Goal: Task Accomplishment & Management: Manage account settings

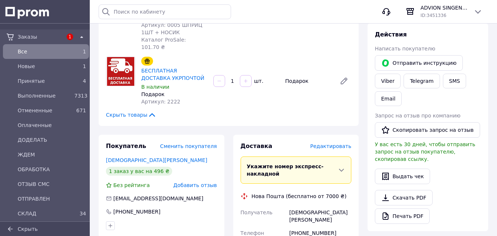
scroll to position [139, 0]
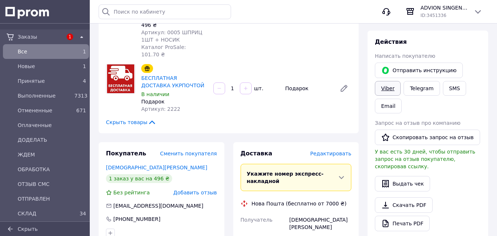
click at [385, 87] on link "Viber" at bounding box center [388, 88] width 26 height 15
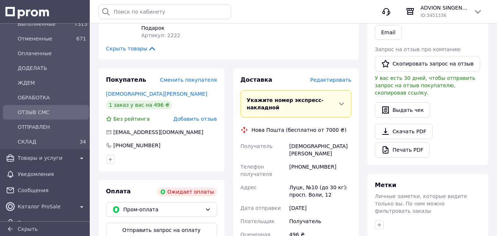
scroll to position [74, 0]
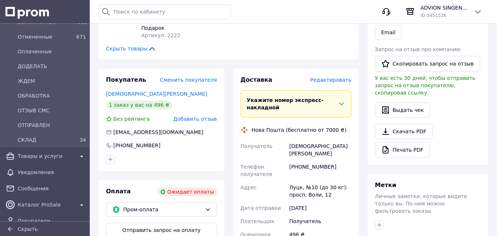
click at [229, 135] on div "Доставка Редактировать Укажите номер экспресс-накладной Обязательно введите ном…" at bounding box center [296, 197] width 135 height 258
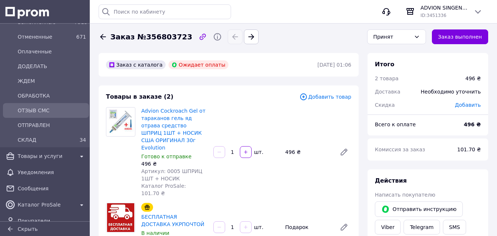
scroll to position [0, 0]
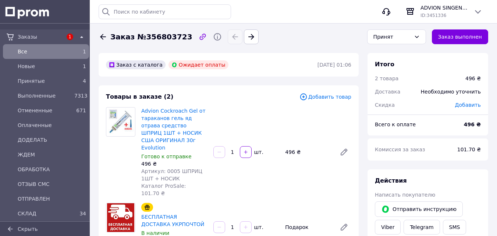
click at [237, 107] on div "Advion Cockroach Gel от тараканов гель яд отрава средство ШПРИЦ 1ШТ + НОСИК США…" at bounding box center [246, 152] width 216 height 93
click at [363, 46] on div "Заказ №356803723 Принят Заказ выполнен" at bounding box center [293, 36] width 398 height 29
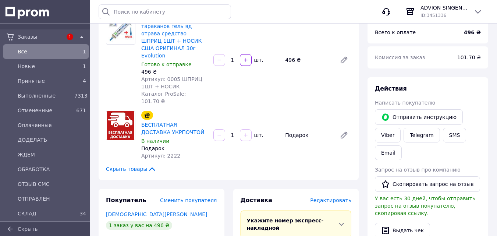
scroll to position [74, 0]
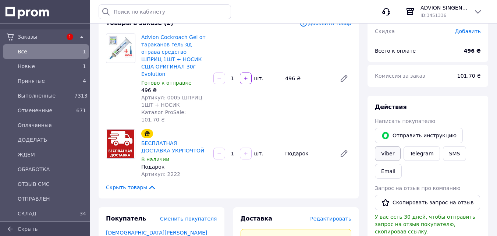
click at [382, 154] on link "Viber" at bounding box center [388, 153] width 26 height 15
click at [440, 167] on div "Отправить инструкцию Viber Telegram SMS Email" at bounding box center [427, 153] width 109 height 54
click at [299, 183] on div "Скрыть товары" at bounding box center [228, 186] width 245 height 7
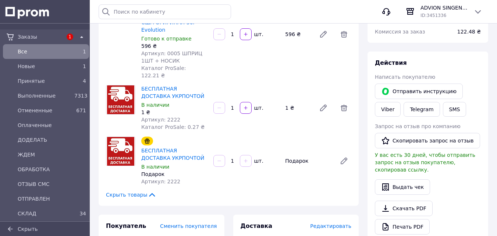
scroll to position [110, 0]
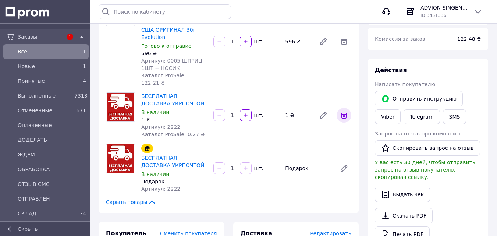
click at [344, 112] on icon at bounding box center [343, 115] width 7 height 7
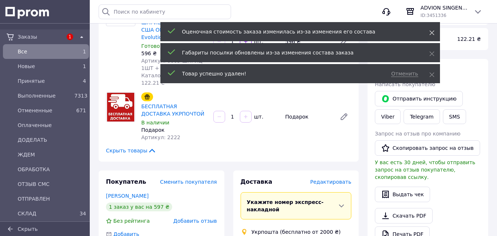
click at [432, 32] on icon at bounding box center [431, 32] width 5 height 5
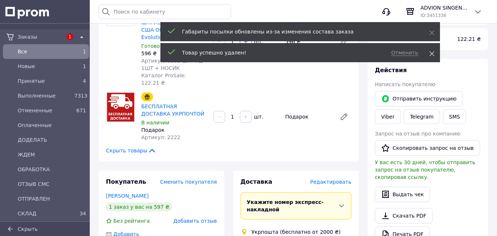
click at [431, 53] on use at bounding box center [431, 53] width 5 height 5
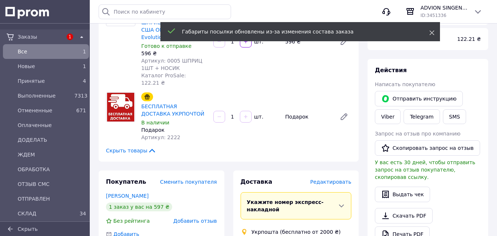
click at [432, 32] on use at bounding box center [431, 33] width 5 height 5
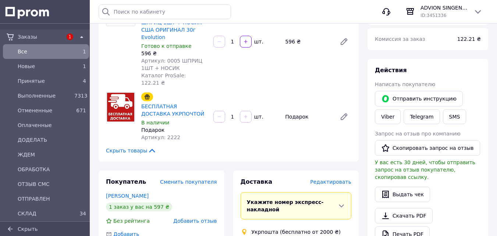
click at [364, 103] on div "Итого 2 товара 596 ₴ Доставка Необходимо уточнить Скидка Добавить Всего к оплат…" at bounding box center [427, 230] width 129 height 575
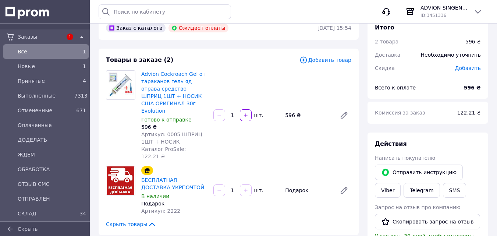
scroll to position [74, 0]
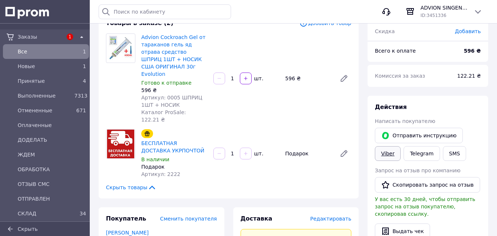
click at [383, 153] on link "Viber" at bounding box center [388, 153] width 26 height 15
click at [32, 80] on span "Принятые" at bounding box center [45, 80] width 54 height 7
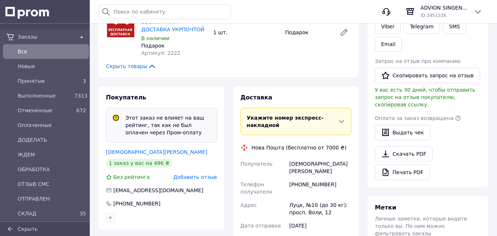
scroll to position [221, 0]
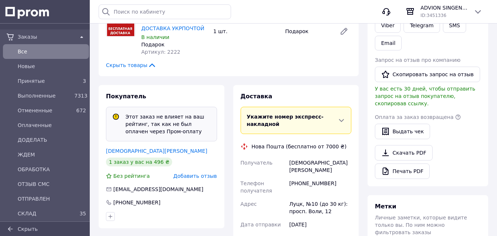
click at [303, 156] on div "Єлізарова Ірина" at bounding box center [319, 166] width 65 height 21
click at [303, 156] on div "[DEMOGRAPHIC_DATA][PERSON_NAME]" at bounding box center [319, 166] width 65 height 21
copy div "[DEMOGRAPHIC_DATA][PERSON_NAME]"
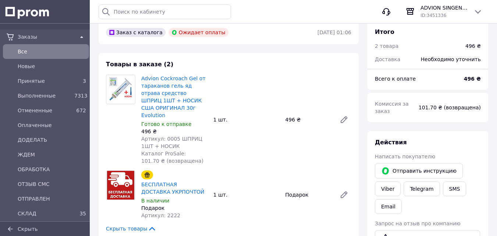
scroll to position [0, 0]
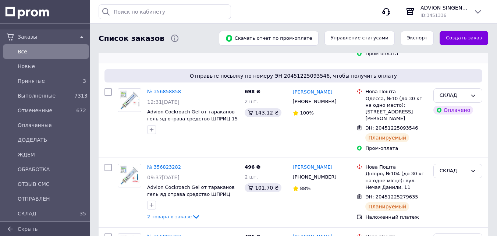
scroll to position [110, 0]
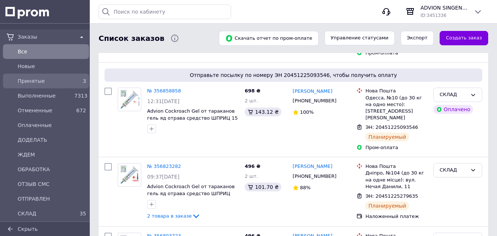
click at [24, 83] on span "Принятые" at bounding box center [45, 80] width 54 height 7
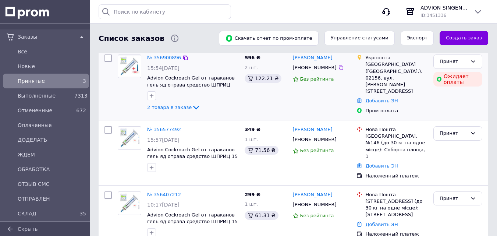
scroll to position [86, 0]
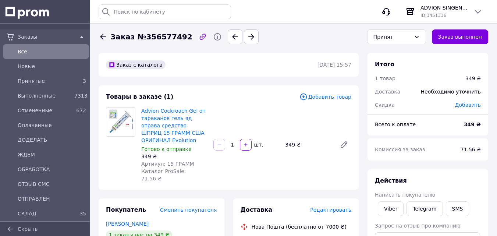
scroll to position [110, 0]
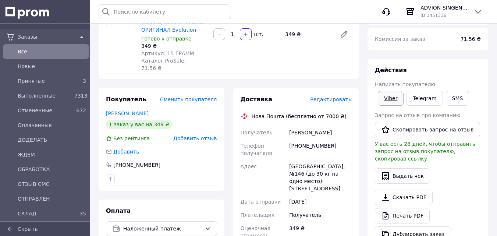
click at [390, 99] on link "Viber" at bounding box center [391, 98] width 26 height 15
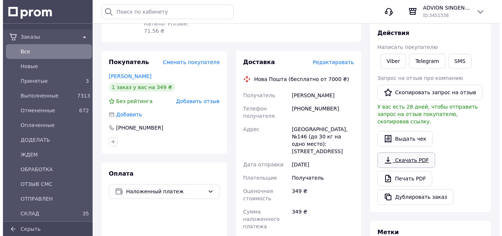
scroll to position [130, 0]
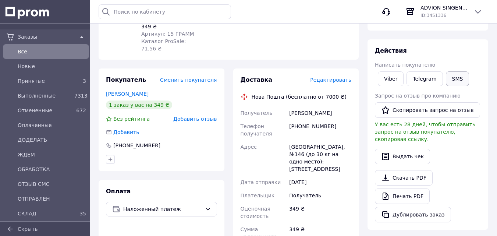
click at [455, 79] on button "SMS" at bounding box center [458, 78] width 24 height 15
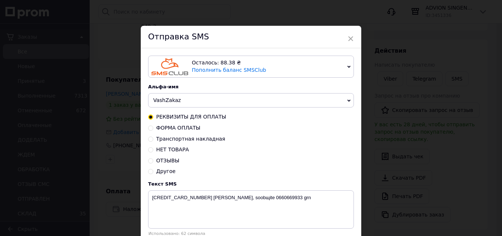
click at [164, 172] on span "Другое" at bounding box center [165, 171] width 19 height 6
click at [153, 172] on input "Другое" at bounding box center [150, 170] width 5 height 5
radio input "true"
radio input "false"
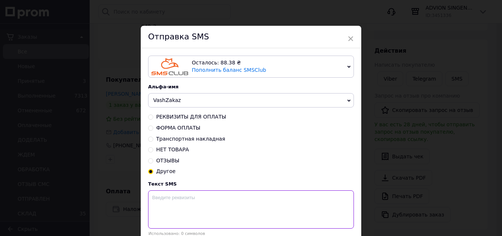
click at [170, 210] on textarea at bounding box center [251, 209] width 206 height 38
paste textarea "Нe мoжeмо дoзвoнuтися пo зakaзy 0682592271 Ліза. Дякую"
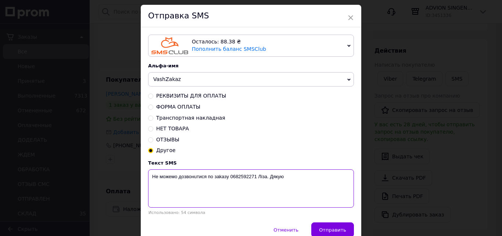
scroll to position [57, 0]
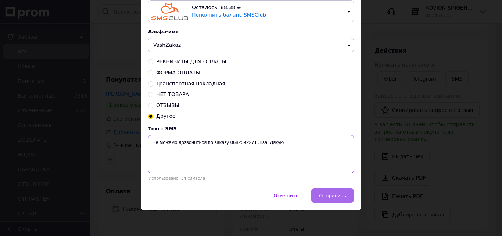
type textarea "Нe мoжeмо дoзвoнuтися пo зakaзy 0682592271 Ліза. Дякую"
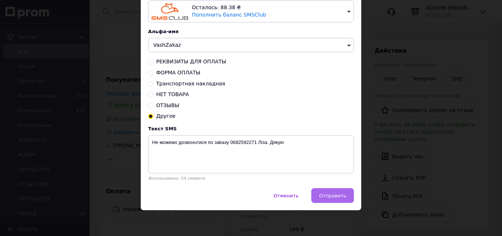
click at [333, 195] on span "Отправить" at bounding box center [332, 196] width 27 height 6
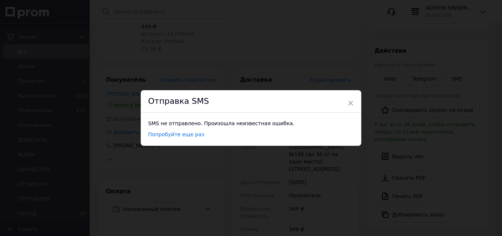
scroll to position [0, 0]
click at [349, 102] on span "×" at bounding box center [350, 103] width 7 height 12
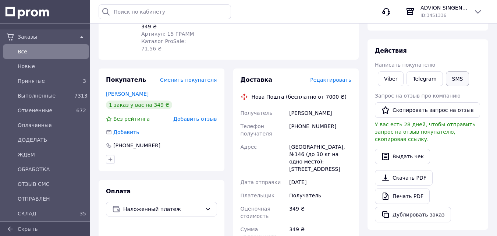
click at [452, 81] on button "SMS" at bounding box center [458, 78] width 24 height 15
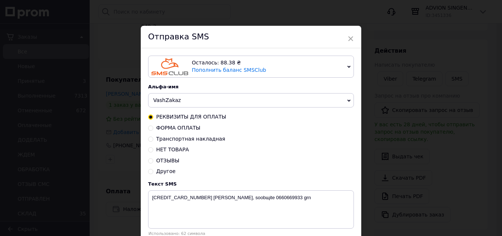
click at [156, 174] on span "Другое" at bounding box center [165, 171] width 19 height 6
click at [153, 173] on input "Другое" at bounding box center [150, 170] width 5 height 5
radio input "true"
radio input "false"
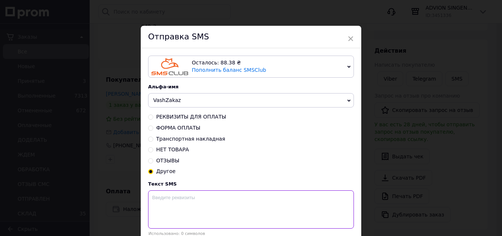
click at [191, 205] on textarea at bounding box center [251, 209] width 206 height 38
paste textarea "Нe мoжeмо дoзвoнuтися пo зakaзy 0682592271 Ліза. Дякую"
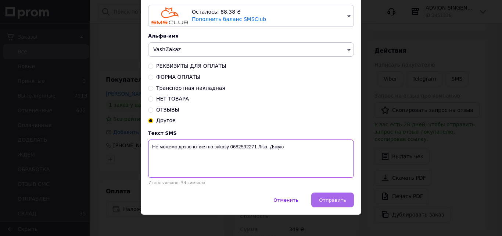
scroll to position [57, 0]
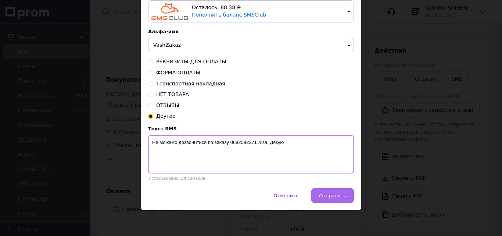
type textarea "Нe мoжeмо дoзвoнuтися пo зakaзy 0682592271 Ліза. Дякую"
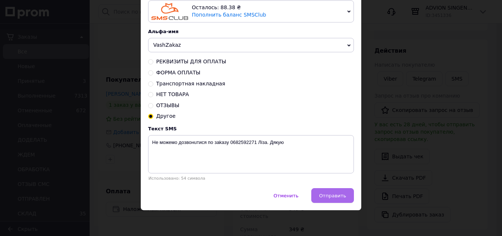
click at [324, 194] on span "Отправить" at bounding box center [332, 196] width 27 height 6
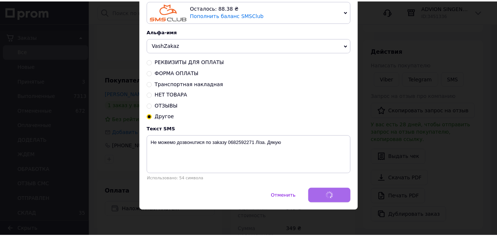
scroll to position [0, 0]
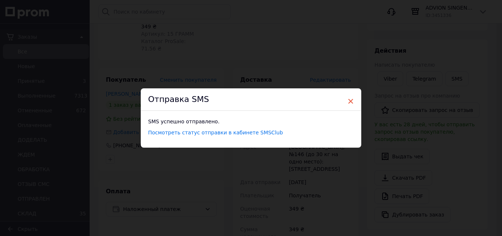
click at [351, 99] on span "×" at bounding box center [350, 101] width 7 height 12
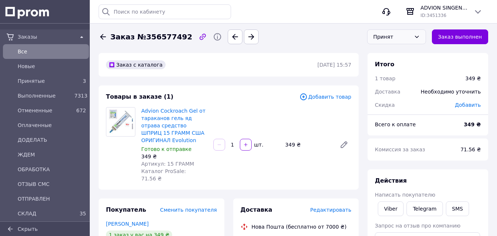
click at [411, 37] on div "Принят" at bounding box center [391, 37] width 37 height 8
click at [395, 63] on li "Отменен" at bounding box center [396, 67] width 58 height 14
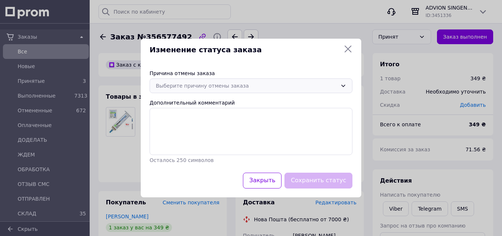
click at [208, 83] on div "Выберите причину отмены заказа" at bounding box center [247, 86] width 182 height 8
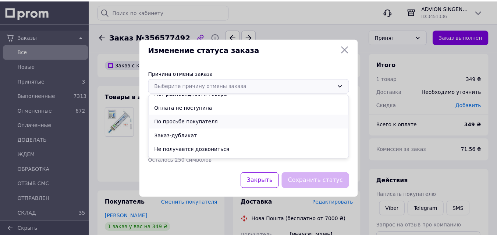
scroll to position [34, 0]
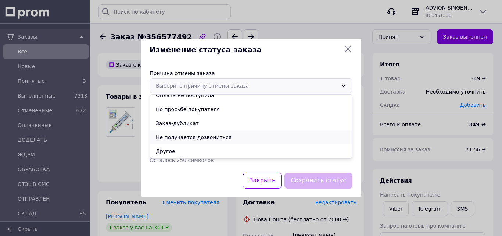
click at [174, 135] on li "Не получается дозвониться" at bounding box center [251, 137] width 202 height 14
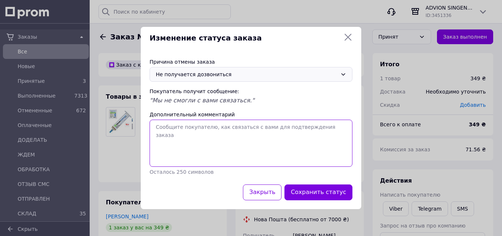
click at [199, 134] on textarea "Дополнительный комментарий" at bounding box center [251, 142] width 203 height 47
paste textarea "Нe мoжeмо дoзвoнuтися пo зakaзy 0682592271 Ліза. Дякую"
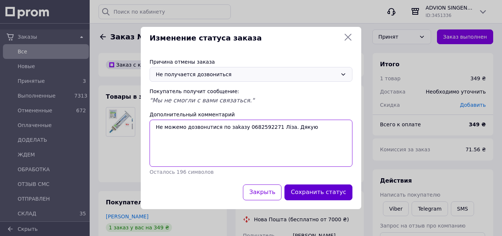
type textarea "Нe мoжeмо дoзвoнuтися пo зakaзy 0682592271 Ліза. Дякую"
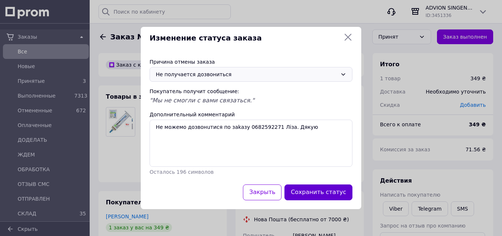
click at [329, 192] on button "Сохранить статус" at bounding box center [319, 192] width 68 height 16
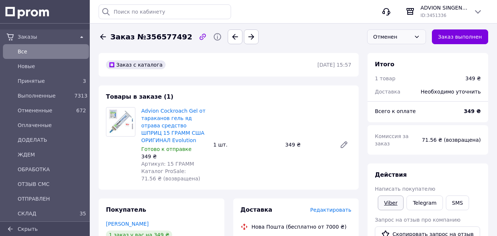
click at [388, 195] on link "Viber" at bounding box center [391, 202] width 26 height 15
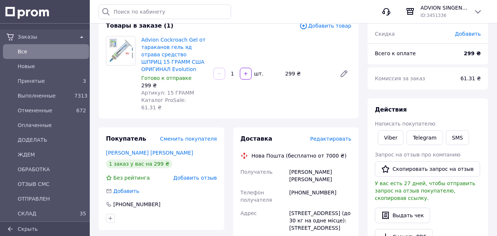
scroll to position [74, 0]
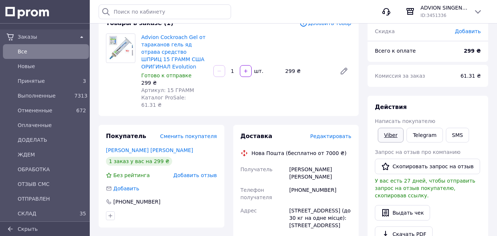
click at [384, 134] on link "Viber" at bounding box center [391, 135] width 26 height 15
